Goal: Task Accomplishment & Management: Manage account settings

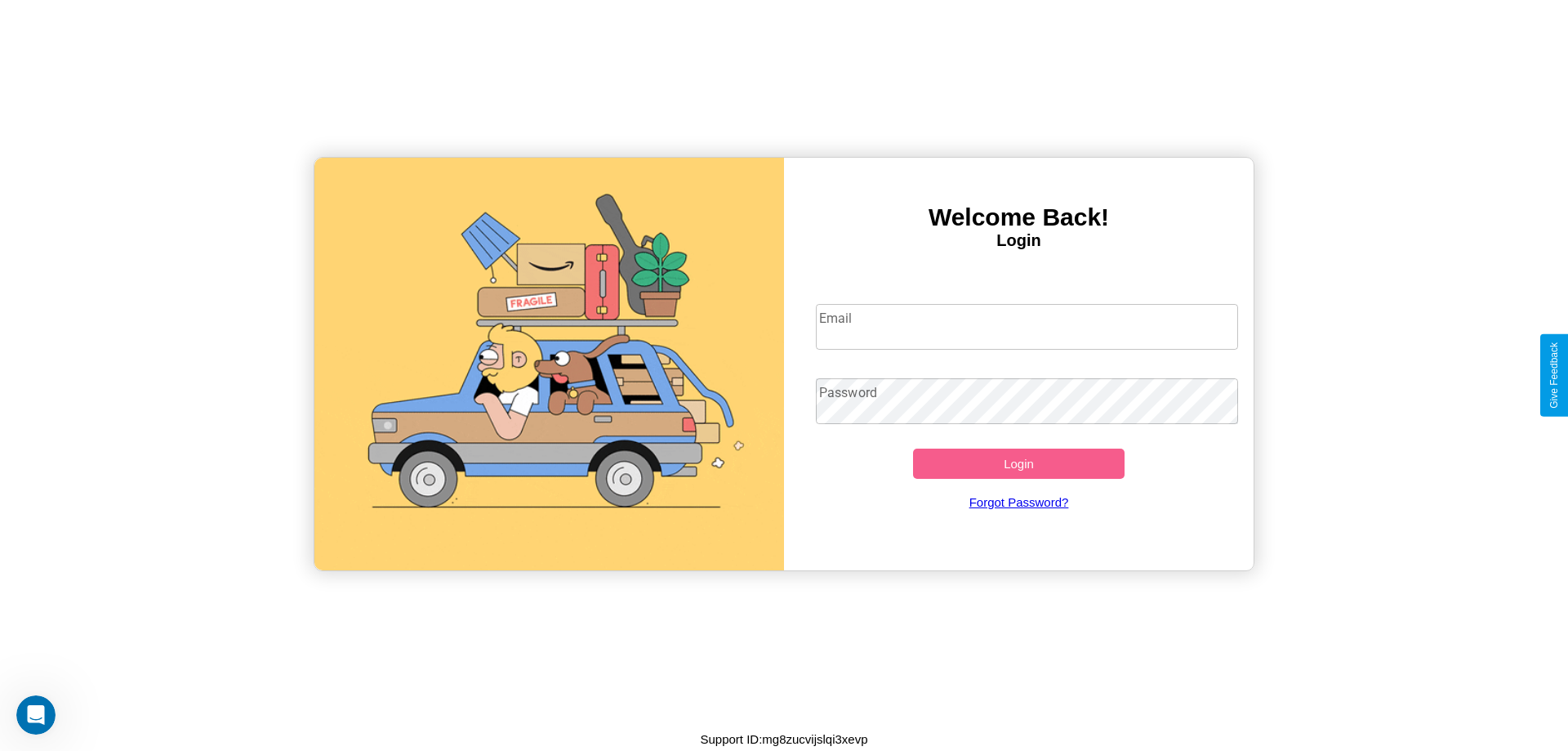
click at [1027, 326] on input "Email" at bounding box center [1027, 326] width 423 height 45
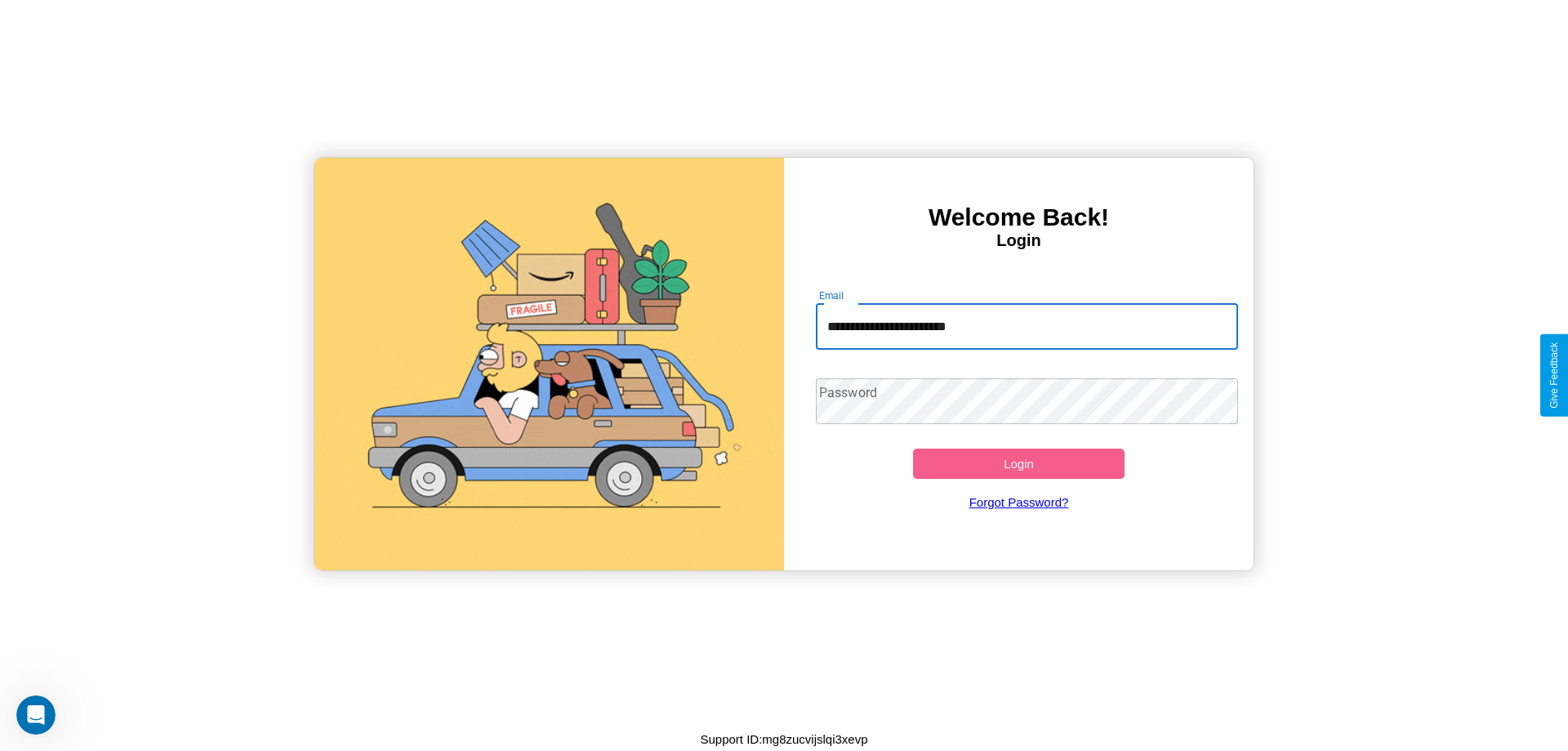
type input "**********"
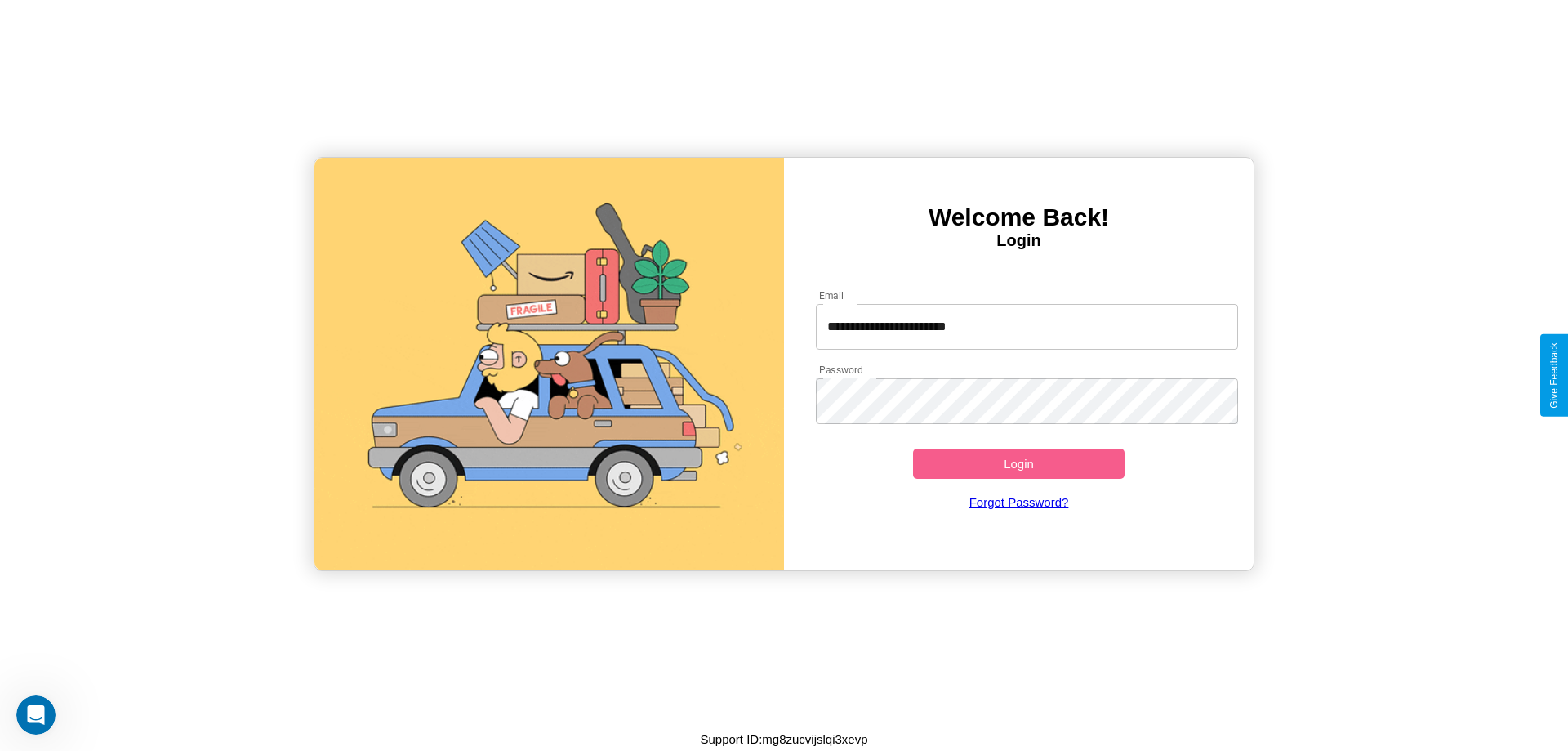
click at [1018, 463] on button "Login" at bounding box center [1018, 463] width 211 height 31
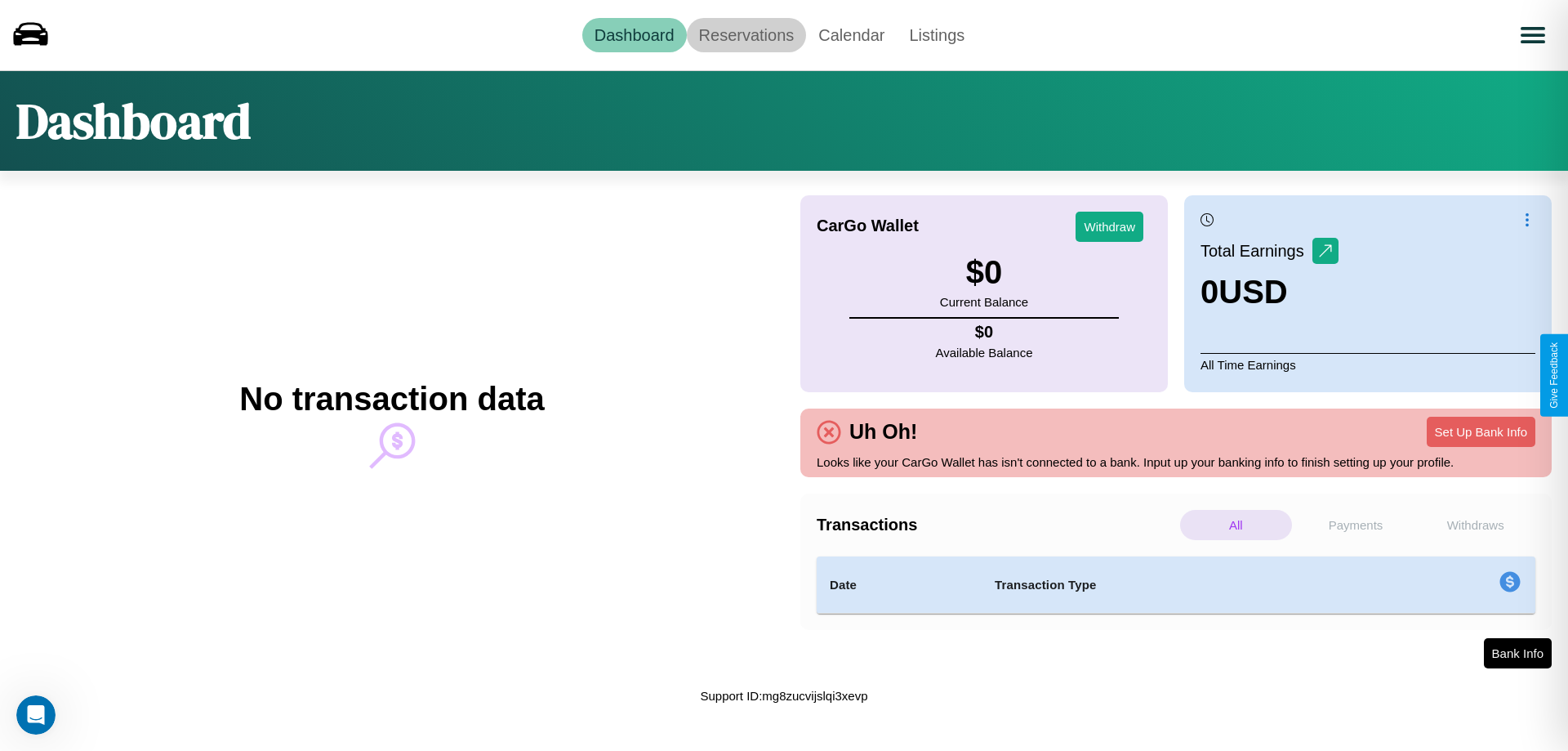
click at [745, 34] on link "Reservations" at bounding box center [747, 34] width 120 height 34
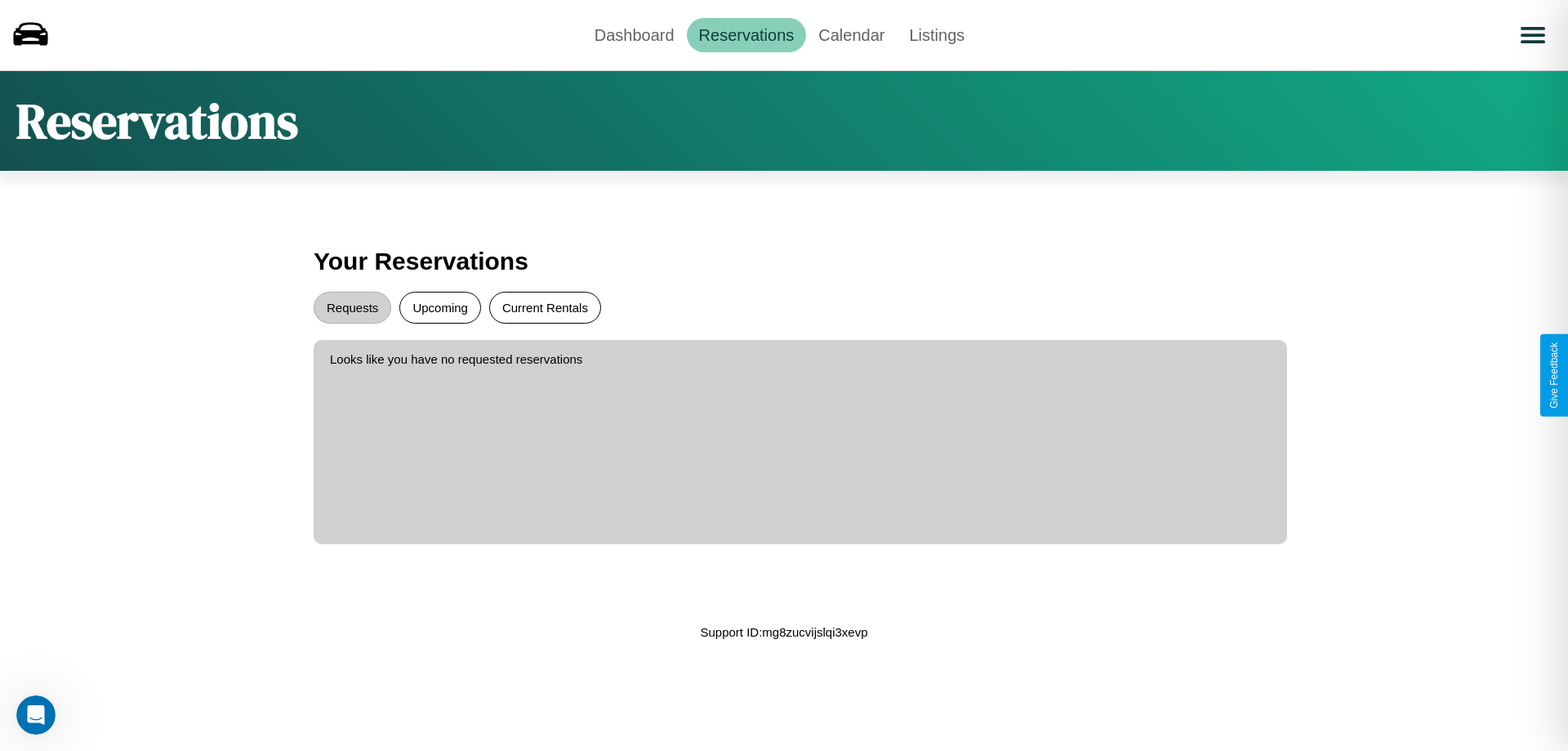
click at [544, 307] on button "Current Rentals" at bounding box center [544, 307] width 112 height 31
click at [352, 307] on button "Requests" at bounding box center [353, 307] width 78 height 31
